Goal: Information Seeking & Learning: Learn about a topic

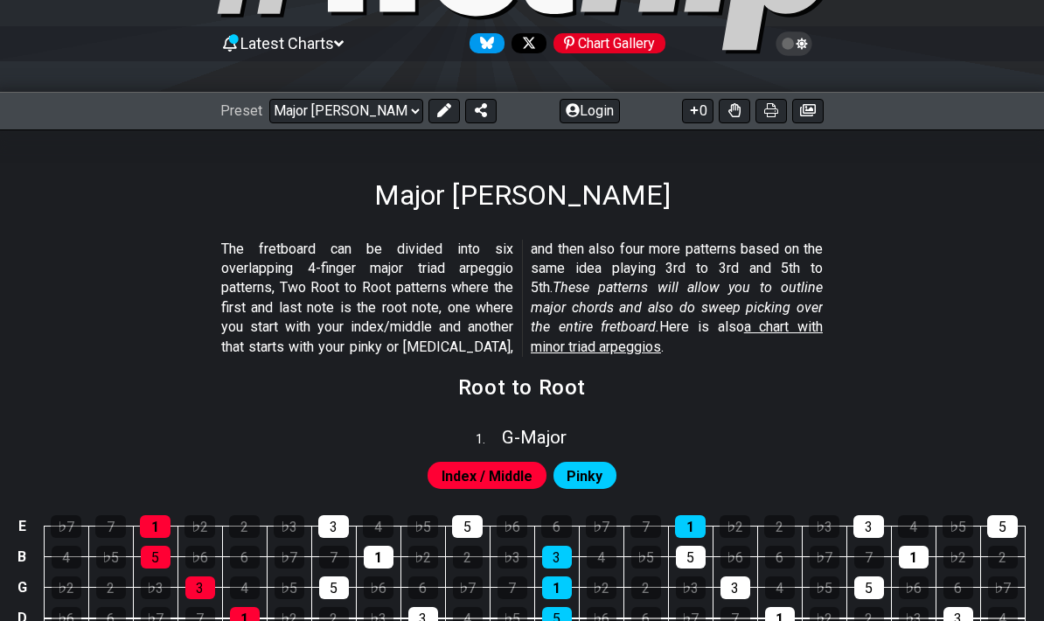
scroll to position [156, 0]
click at [396, 111] on select "Welcome to #fretflip! Initial Preset Custom Preset Minor Pentatonic Major Penta…" at bounding box center [346, 111] width 154 height 24
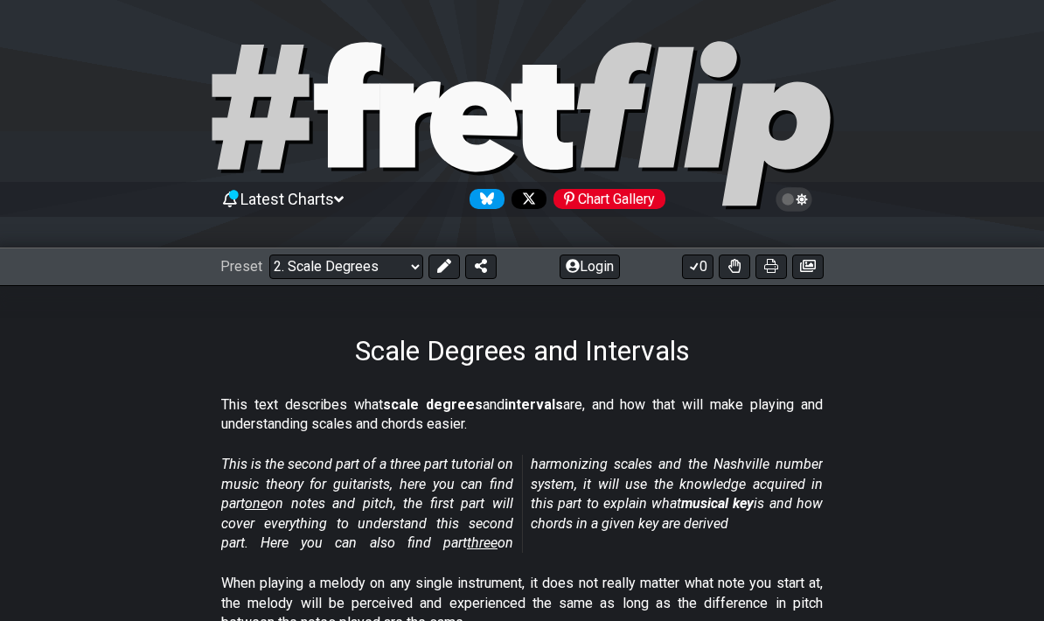
click at [399, 277] on select "Welcome to #fretflip! Initial Preset Custom Preset Minor Pentatonic Major Penta…" at bounding box center [346, 266] width 154 height 24
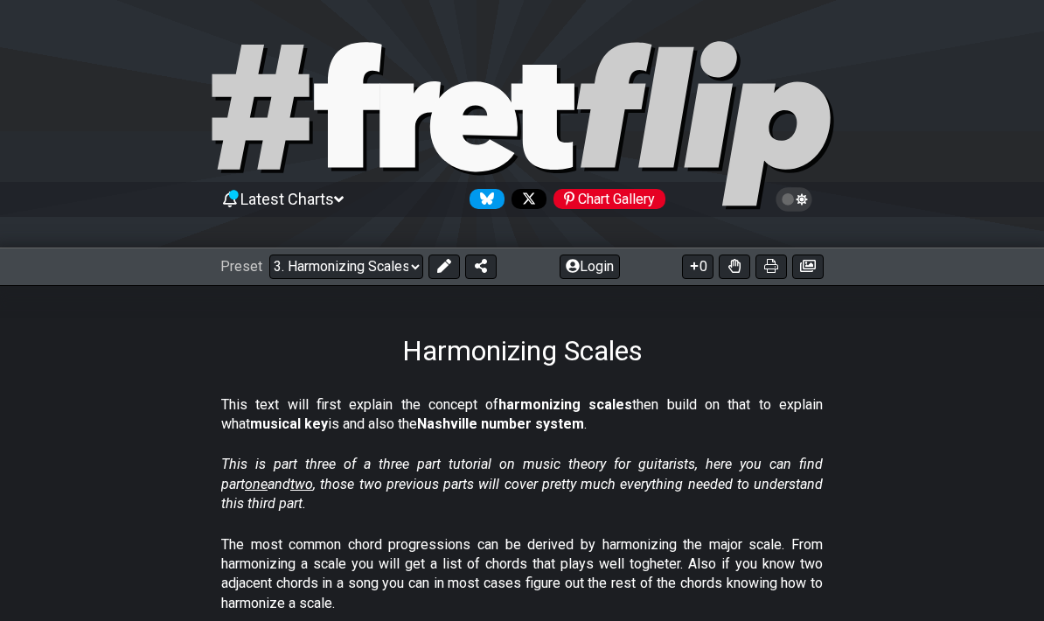
click at [309, 254] on select "Welcome to #fretflip! Initial Preset Custom Preset Minor Pentatonic Major Penta…" at bounding box center [346, 266] width 154 height 24
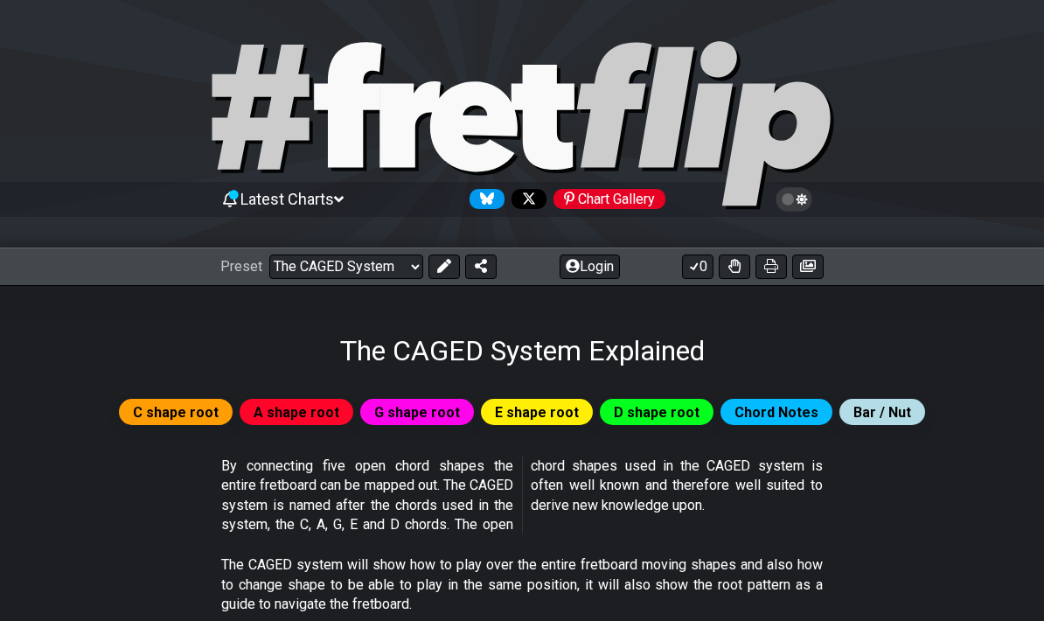
click at [392, 277] on select "Welcome to #fretflip! Initial Preset Custom Preset Minor Pentatonic Major Penta…" at bounding box center [346, 266] width 154 height 24
select select "/template"
select select "A"
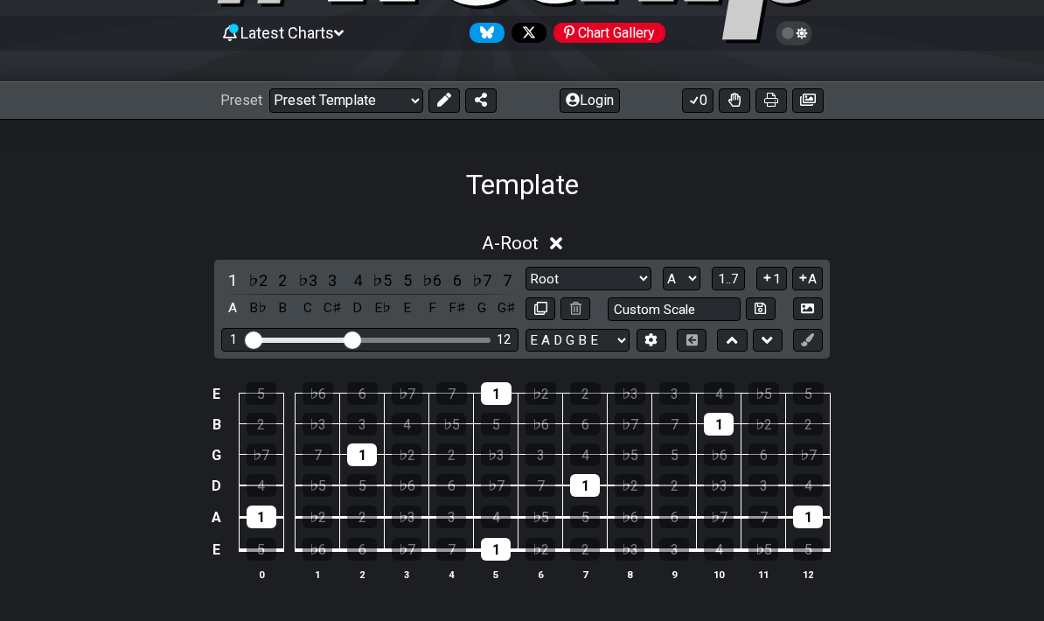
scroll to position [153, 0]
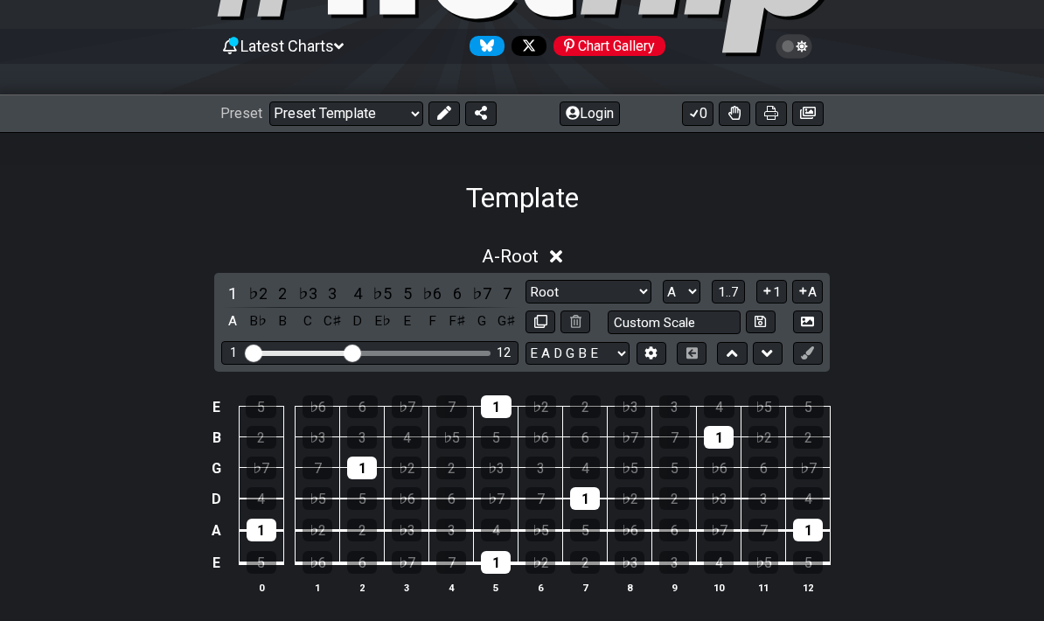
click at [384, 111] on select "Welcome to #fretflip! Initial Preset Custom Preset Minor Pentatonic Major Penta…" at bounding box center [346, 113] width 154 height 24
select select "/major-triad-arpeggios"
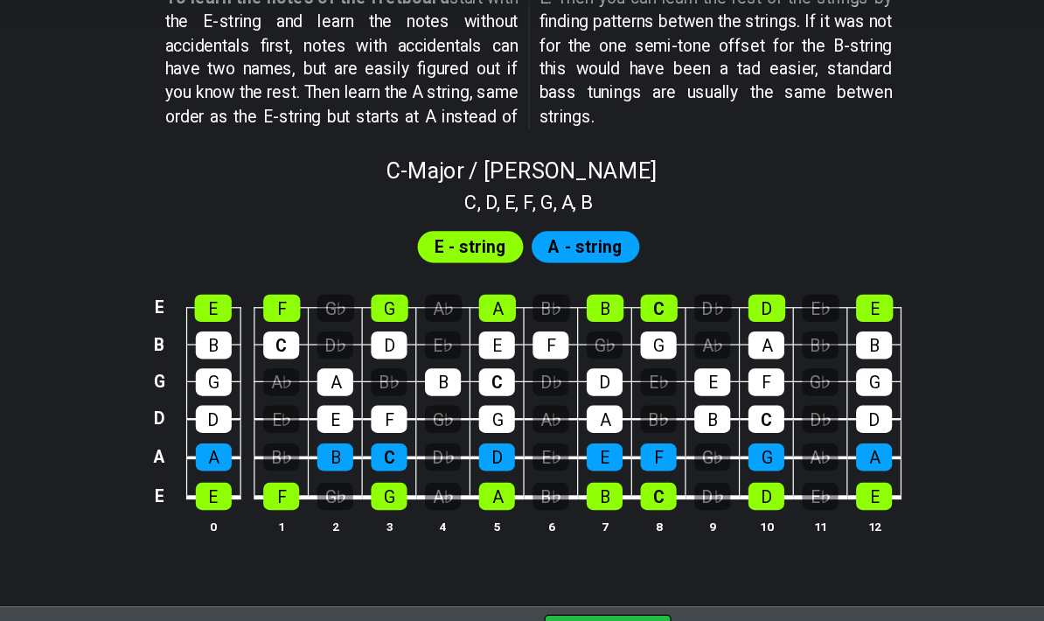
scroll to position [1631, 0]
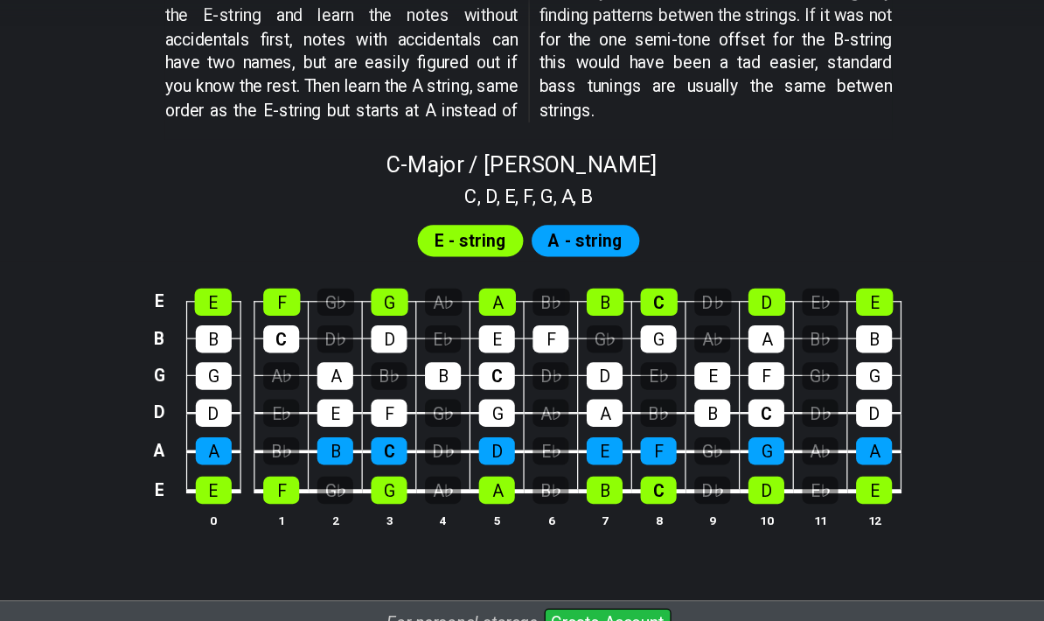
click at [525, 235] on div "A - string" at bounding box center [569, 248] width 89 height 26
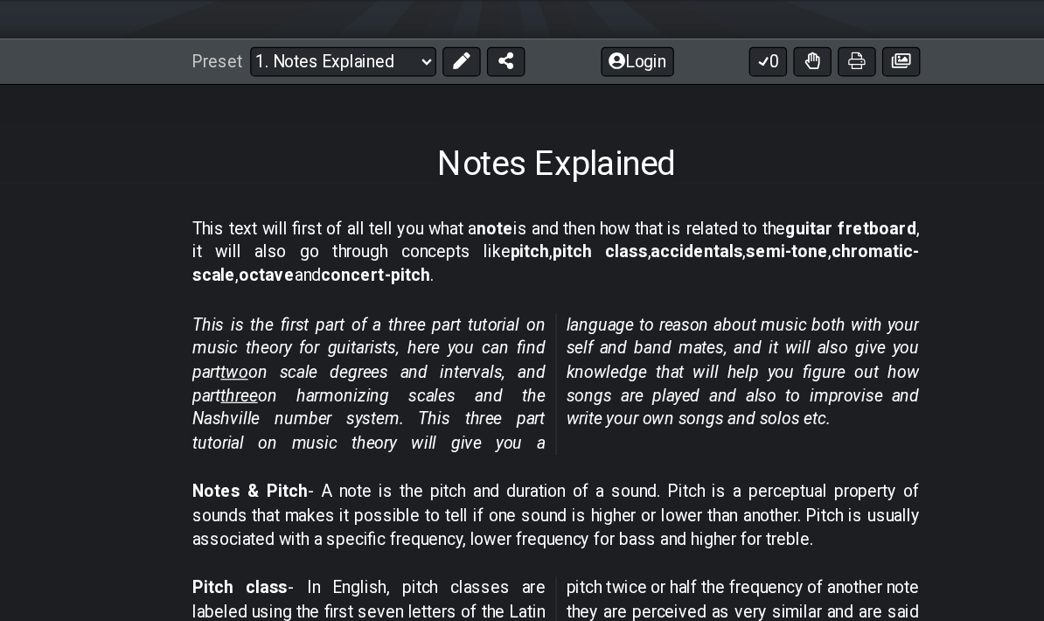
scroll to position [215, 0]
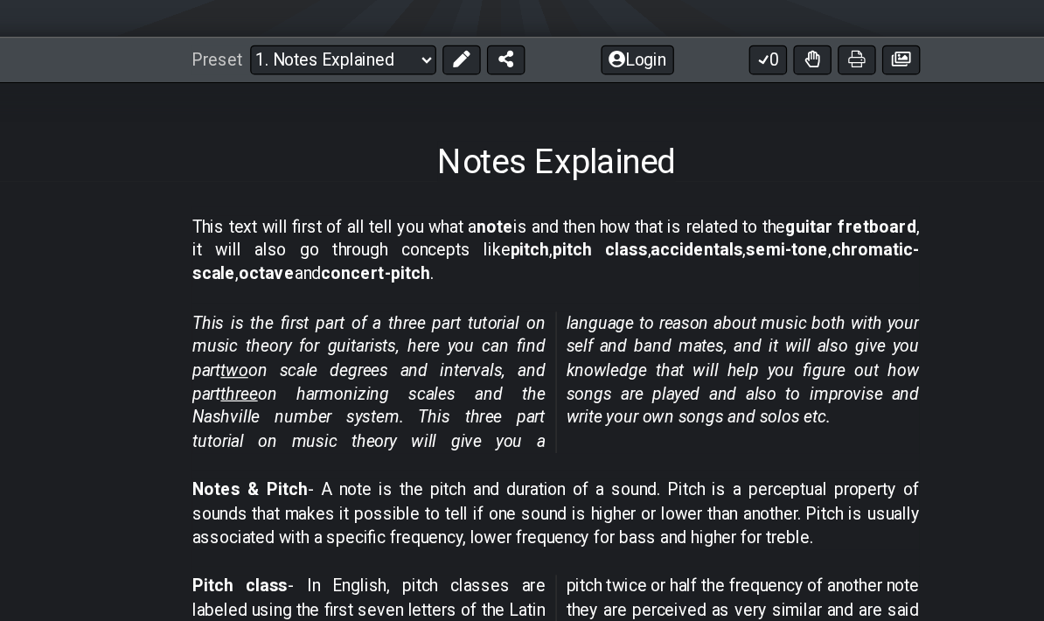
click at [325, 47] on select "Welcome to #fretflip! Initial Preset Custom Preset Minor Pentatonic Major Penta…" at bounding box center [346, 51] width 154 height 24
select select "/musical-notes-explained"
select select "C"
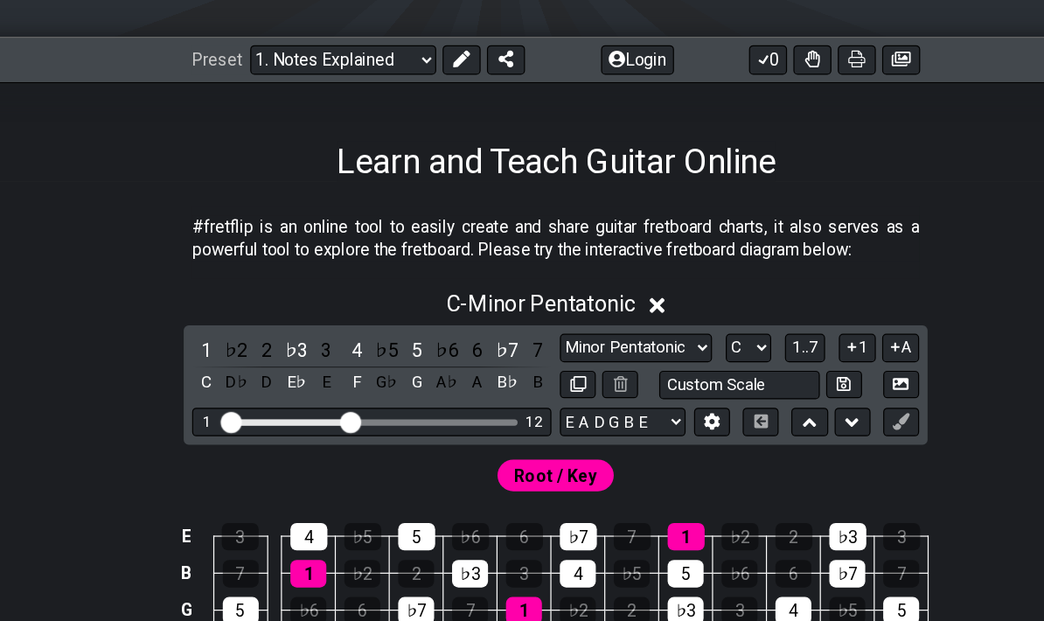
select select "/welcome"
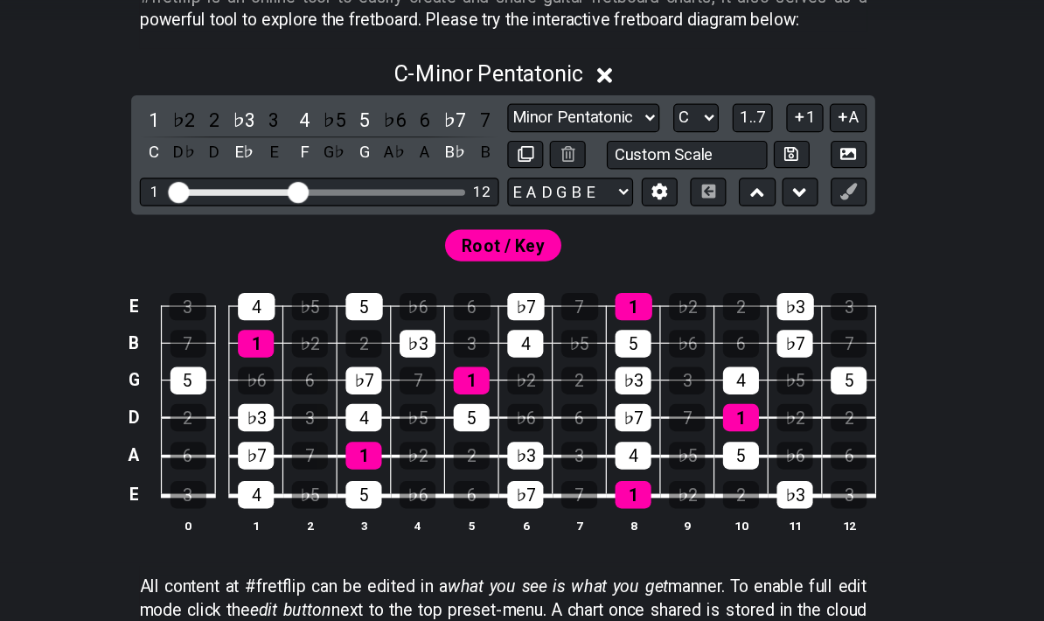
scroll to position [370, 0]
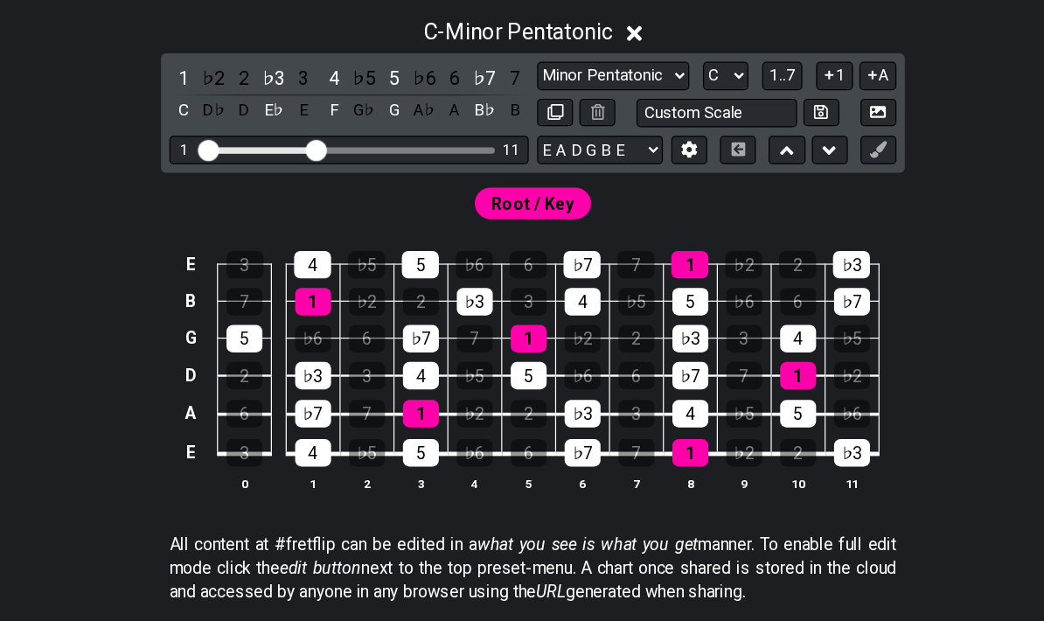
click at [488, 228] on span "Root / Key" at bounding box center [522, 240] width 68 height 25
click at [533, 123] on select "Minor Pentatonic Click to edit Minor Pentatonic Major Pentatonic Minor Blues Ma…" at bounding box center [588, 135] width 126 height 24
select select "Minor Blues"
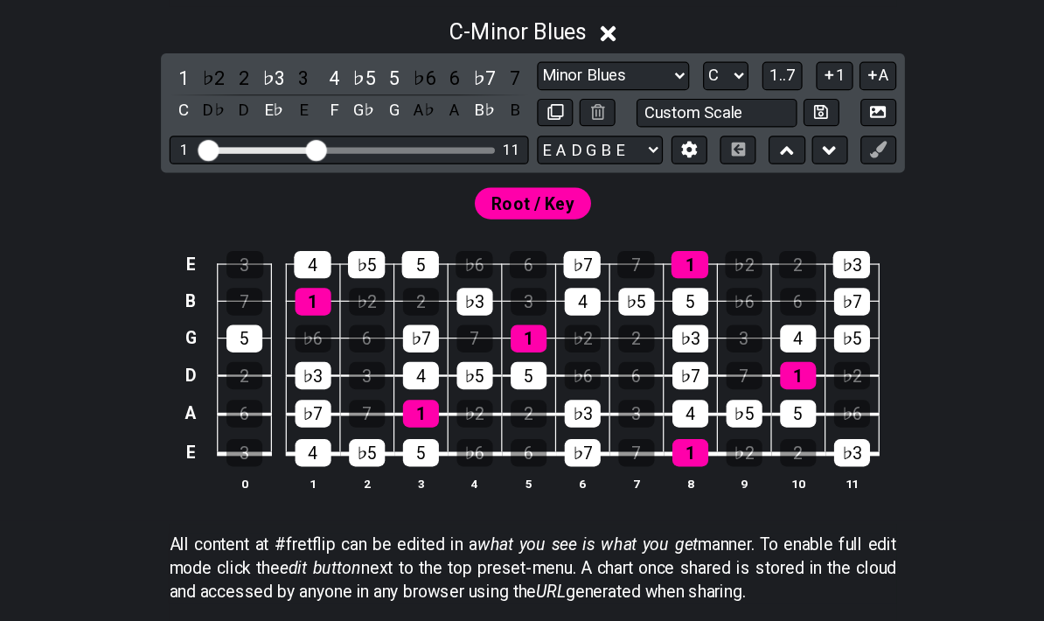
click at [296, 152] on div "E♭" at bounding box center [307, 164] width 23 height 24
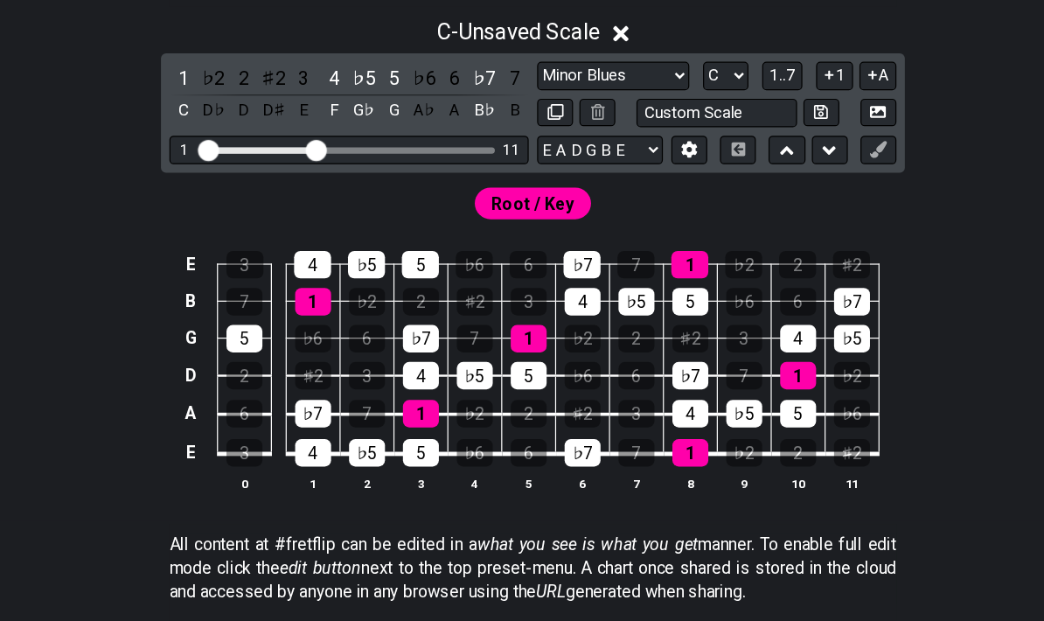
click at [296, 152] on div "D♯" at bounding box center [307, 164] width 23 height 24
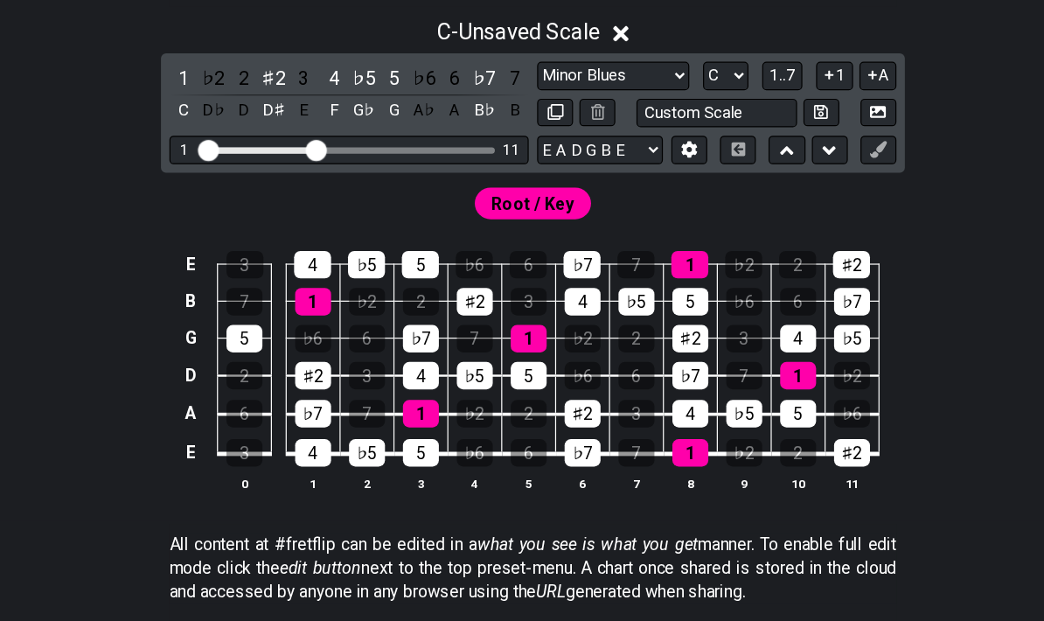
click at [509, 78] on div "C - Unsaved Scale" at bounding box center [522, 94] width 1044 height 32
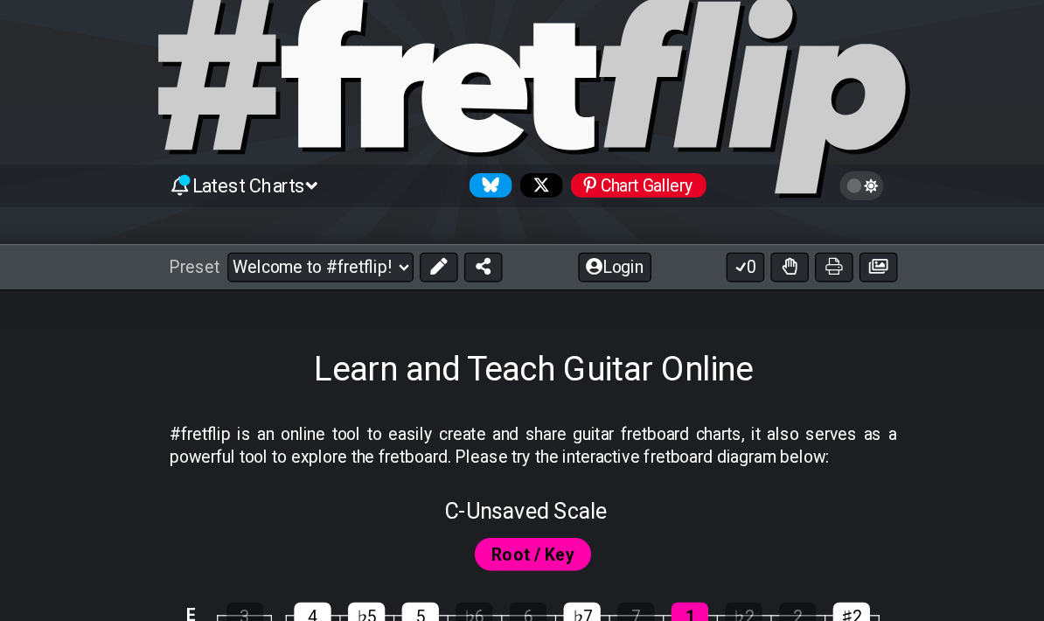
scroll to position [45, 0]
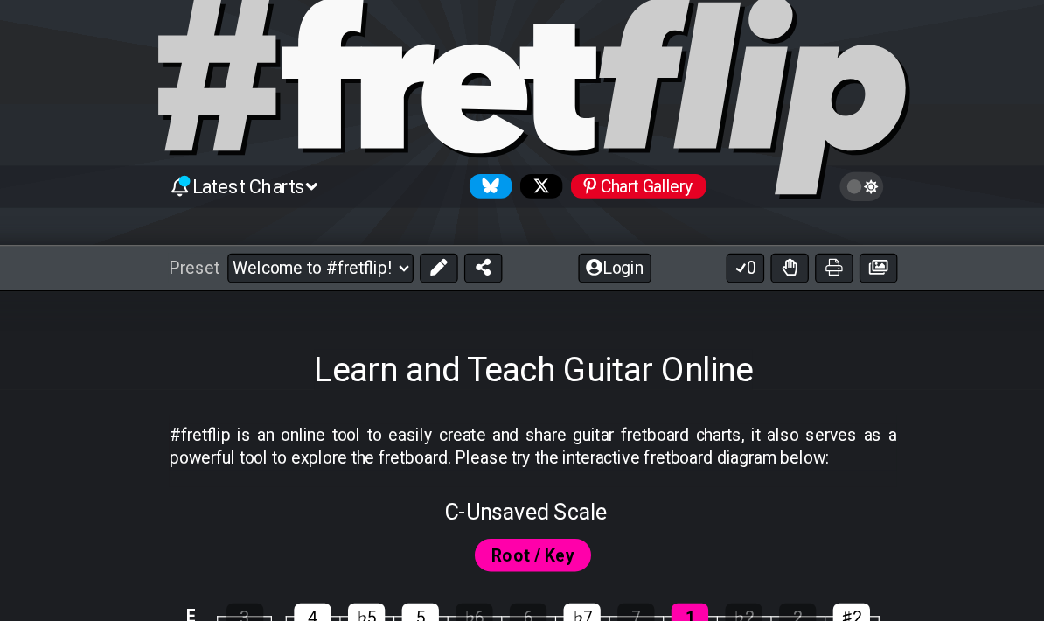
click at [319, 217] on select "Welcome to #fretflip! Initial Preset Custom Preset Minor Pentatonic Major Penta…" at bounding box center [346, 222] width 154 height 24
